Goal: Task Accomplishment & Management: Manage account settings

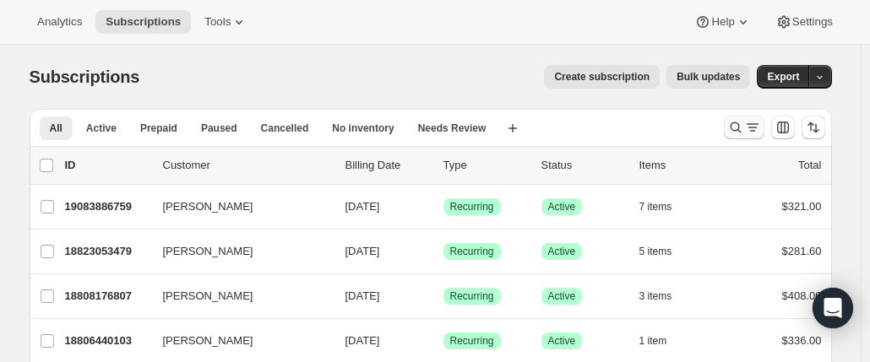
click at [740, 131] on icon "Search and filter results" at bounding box center [735, 127] width 17 height 17
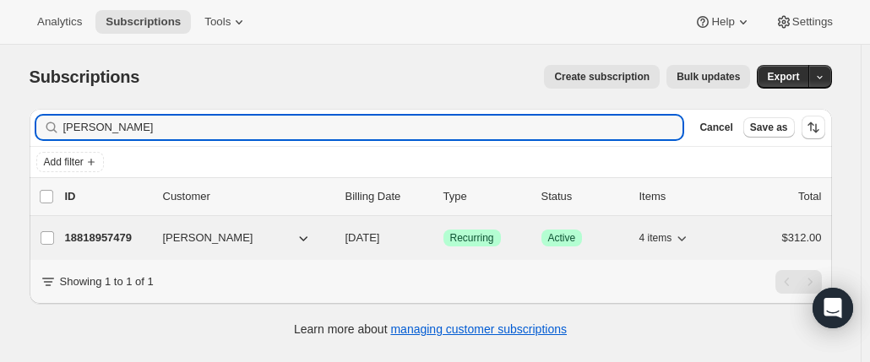
type input "[PERSON_NAME]"
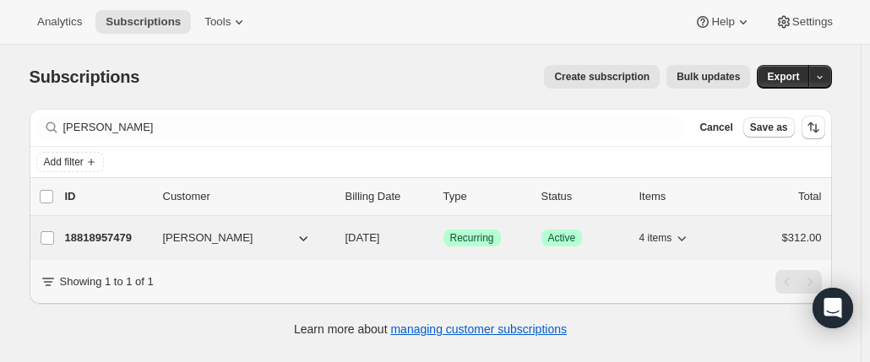
click at [83, 232] on p "18818957479" at bounding box center [107, 238] width 84 height 17
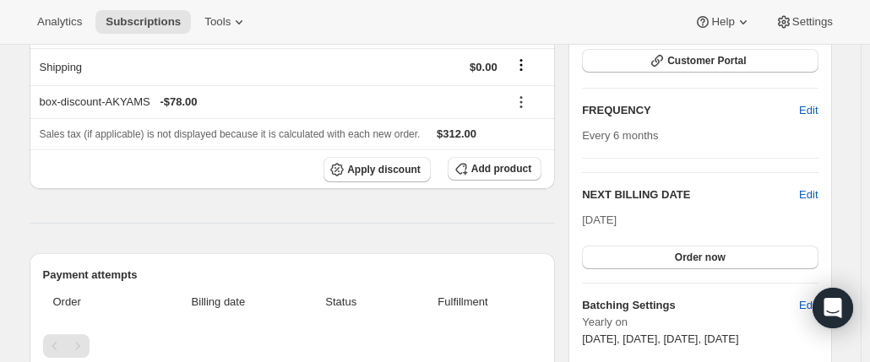
scroll to position [338, 0]
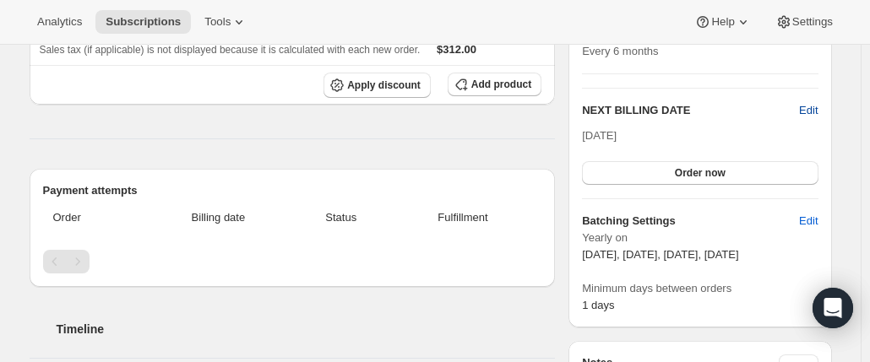
click at [817, 107] on span "Edit" at bounding box center [808, 110] width 19 height 17
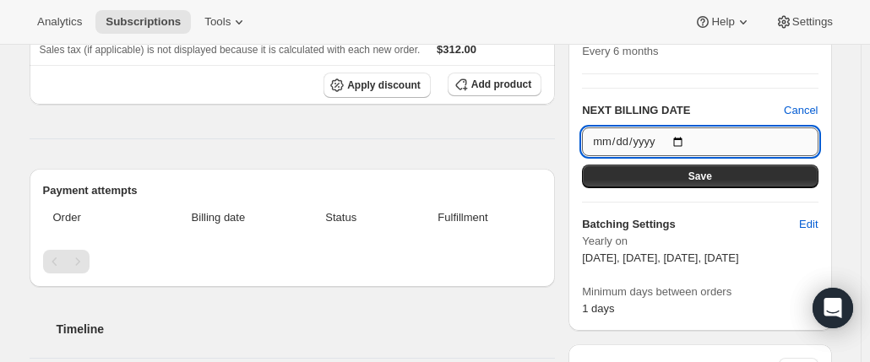
click at [656, 137] on input "[DATE]" at bounding box center [700, 141] width 236 height 29
click at [683, 137] on input "[DATE]" at bounding box center [700, 141] width 236 height 29
type input "[DATE]"
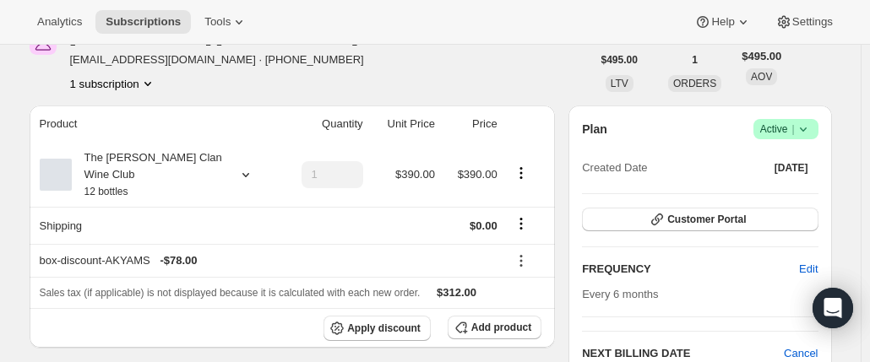
scroll to position [0, 0]
